Goal: Task Accomplishment & Management: Use online tool/utility

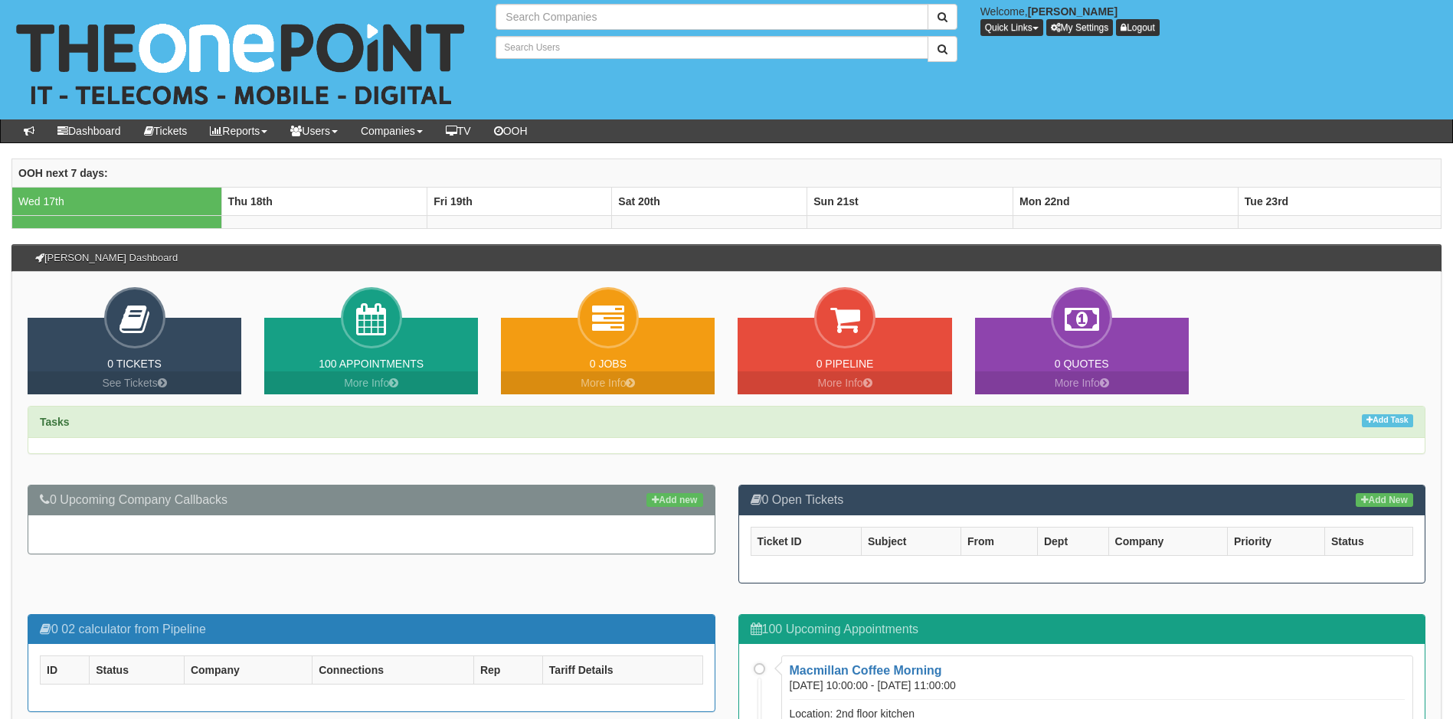
type input "Search Companies"
type input "Search Users"
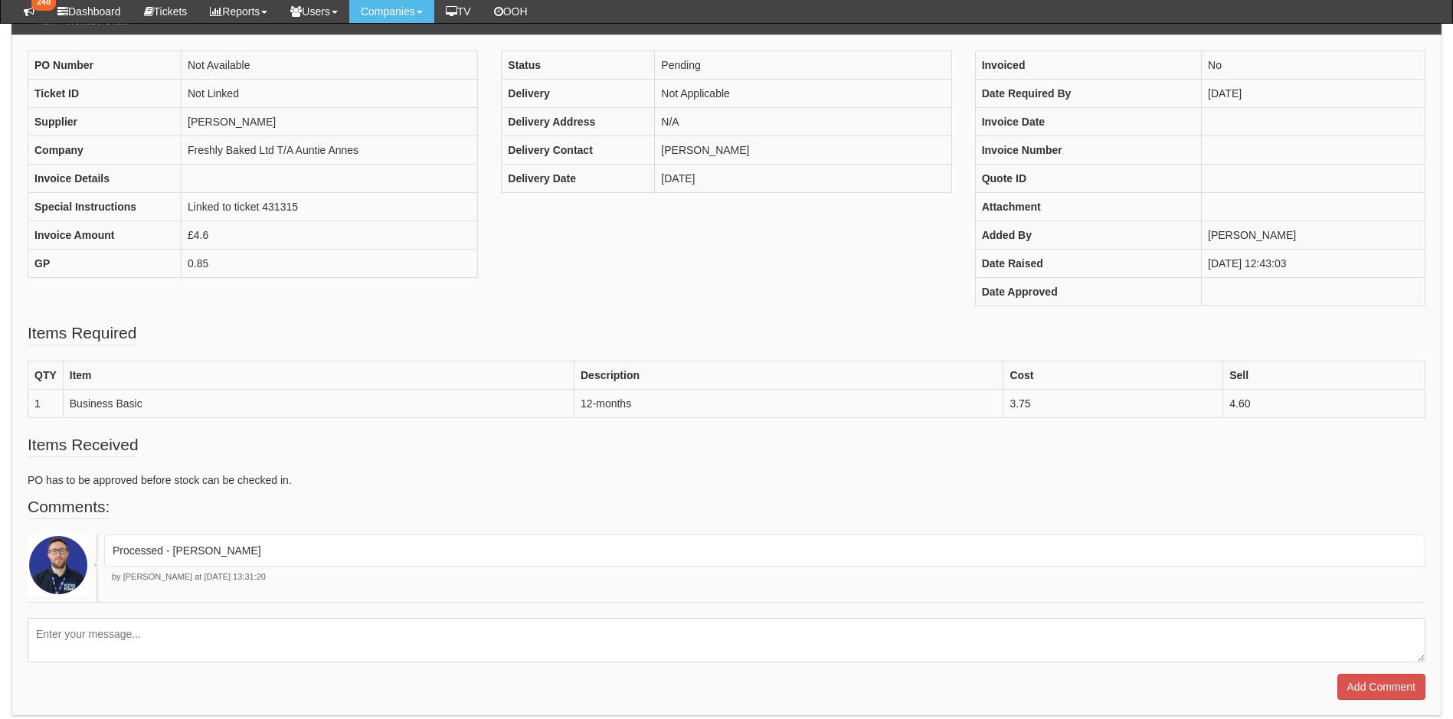
scroll to position [211, 0]
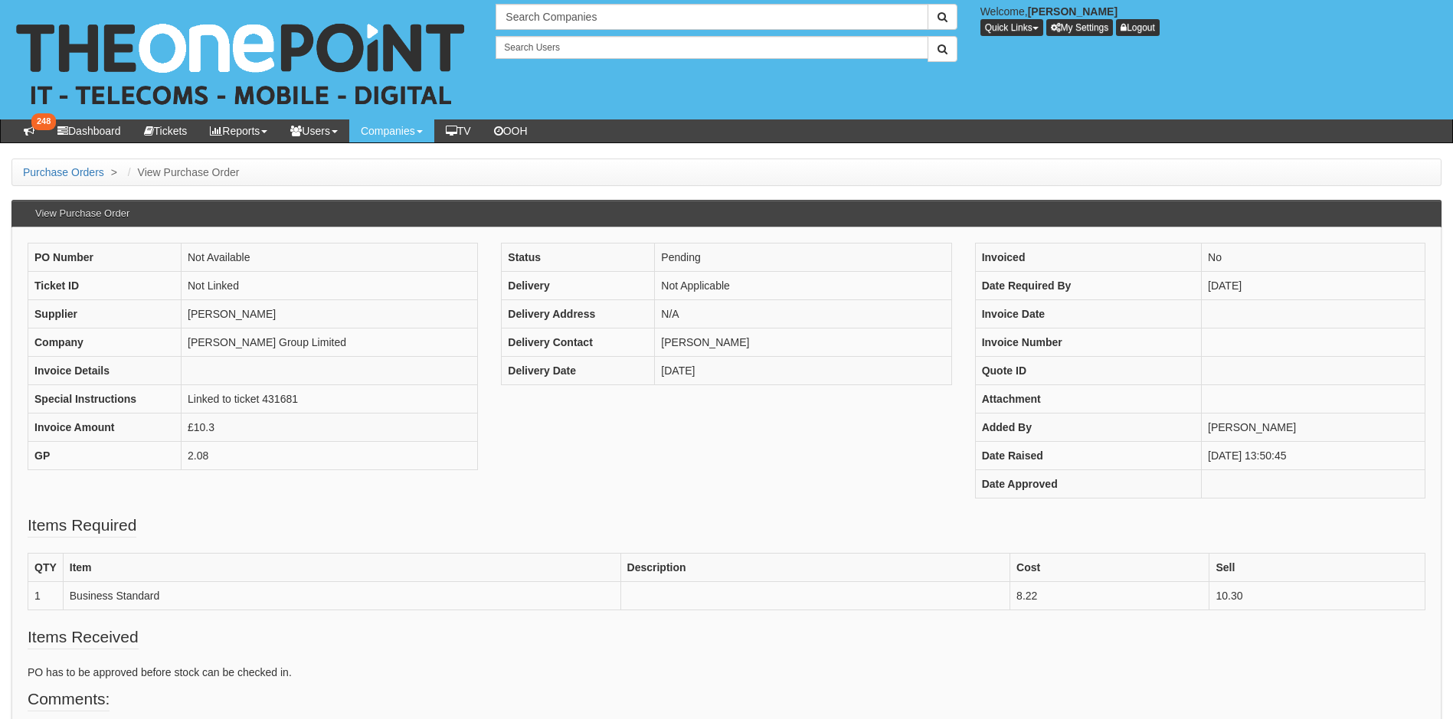
scroll to position [143, 0]
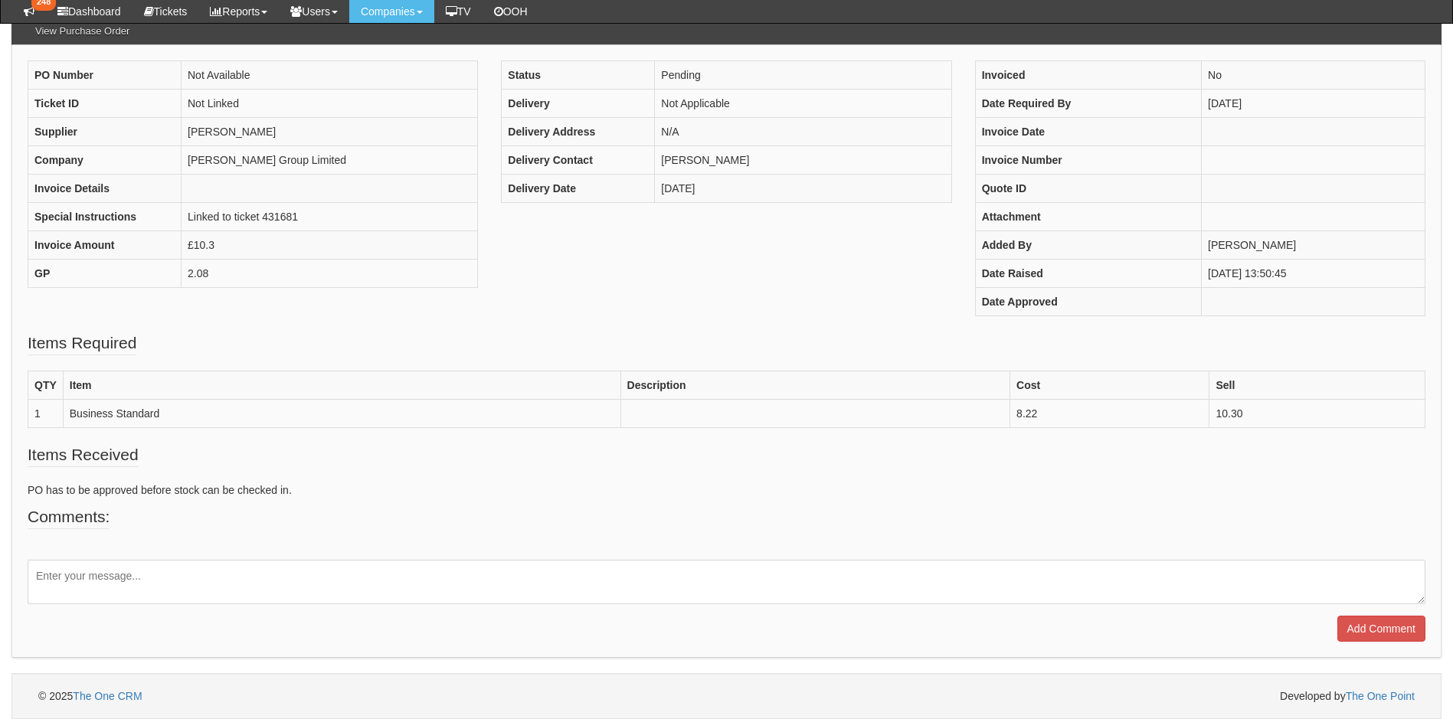
click at [329, 575] on textarea at bounding box center [727, 582] width 1398 height 44
paste textarea "19570"
type textarea "Processed - 19570"
click at [1363, 630] on input "Add Comment" at bounding box center [1381, 629] width 88 height 26
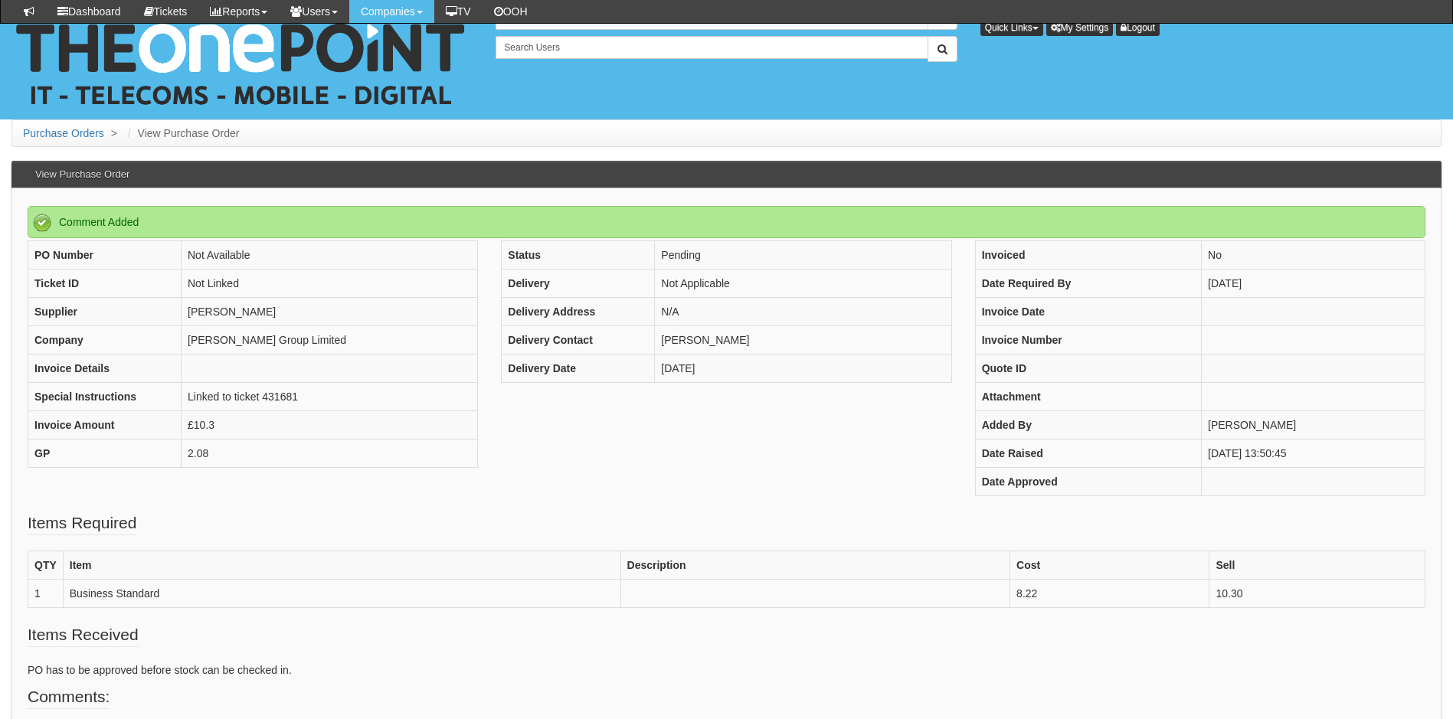
scroll to position [248, 0]
